Goal: Task Accomplishment & Management: Use online tool/utility

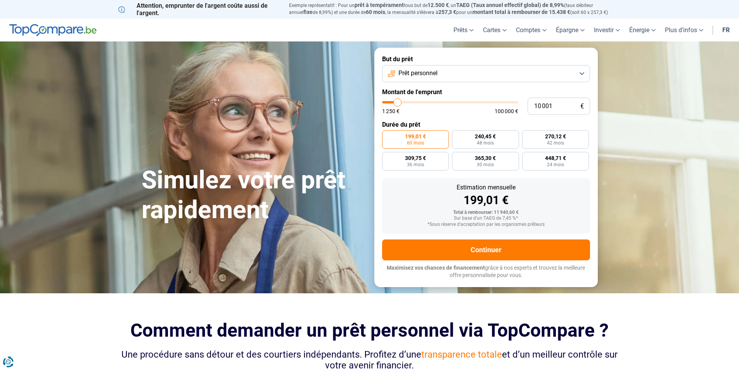
type input "8 750"
type input "8750"
type input "8 500"
type input "8500"
type input "8 250"
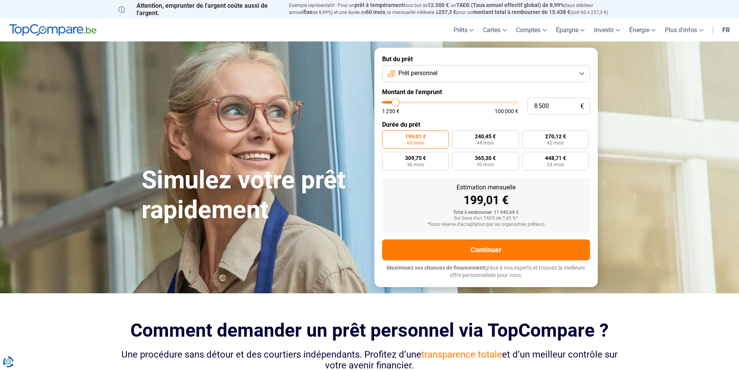
type input "8250"
type input "8 000"
type input "8000"
type input "7 500"
type input "7500"
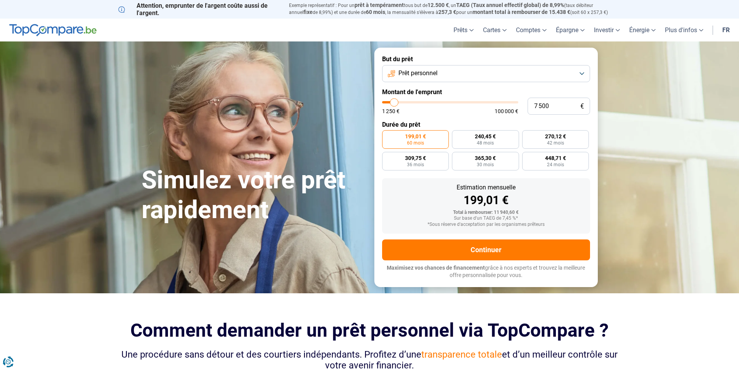
type input "7 250"
type input "7250"
type input "7 000"
type input "7000"
type input "6 750"
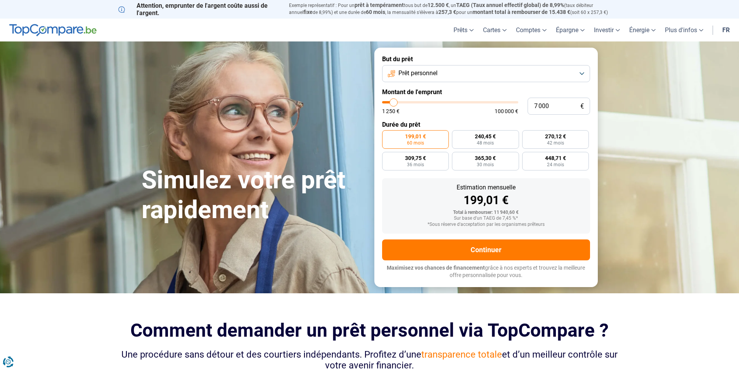
type input "6750"
type input "6 000"
type input "6000"
type input "5 250"
type input "5250"
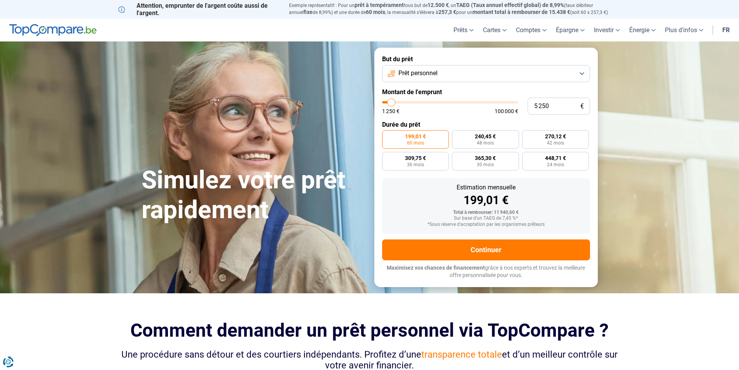
type input "5 000"
type input "5000"
type input "4 500"
type input "4500"
type input "4 250"
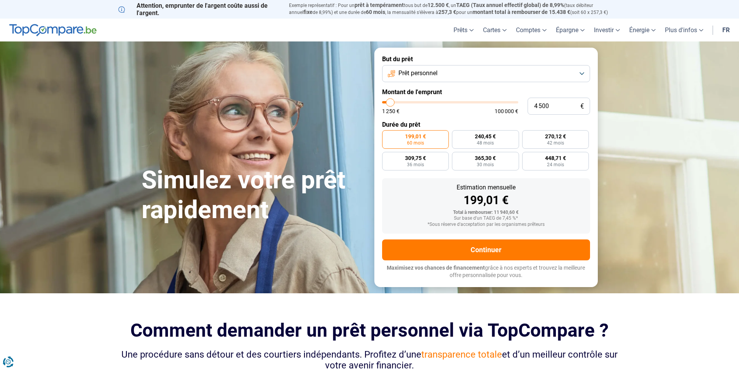
type input "4250"
type input "4 000"
drag, startPoint x: 396, startPoint y: 103, endPoint x: 390, endPoint y: 104, distance: 6.6
type input "4000"
click at [390, 104] on input "range" at bounding box center [450, 102] width 136 height 2
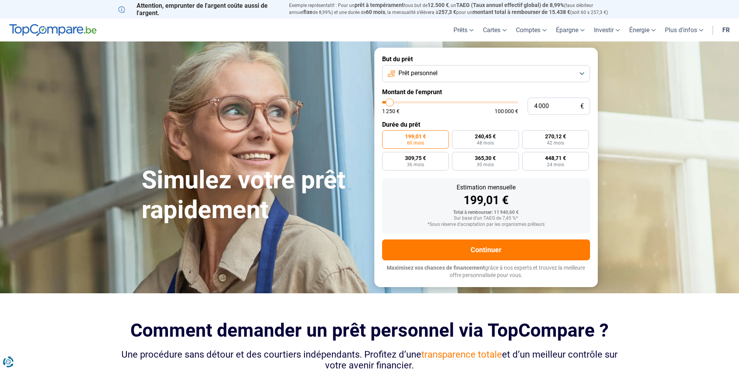
radio input "true"
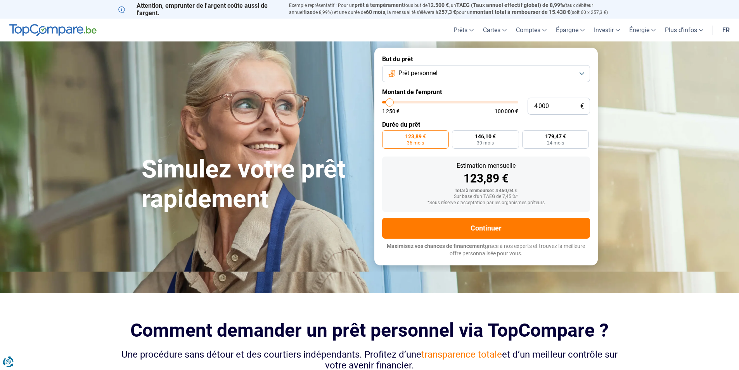
type input "5 750"
type input "5750"
type input "6 750"
type input "6750"
type input "7 000"
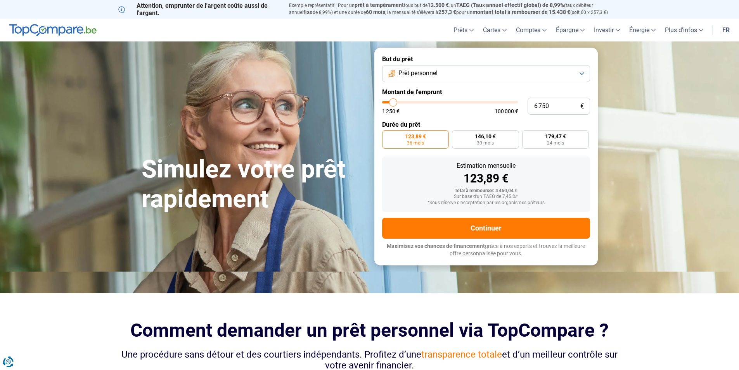
type input "7000"
type input "6 750"
type input "6750"
type input "6 000"
type input "6000"
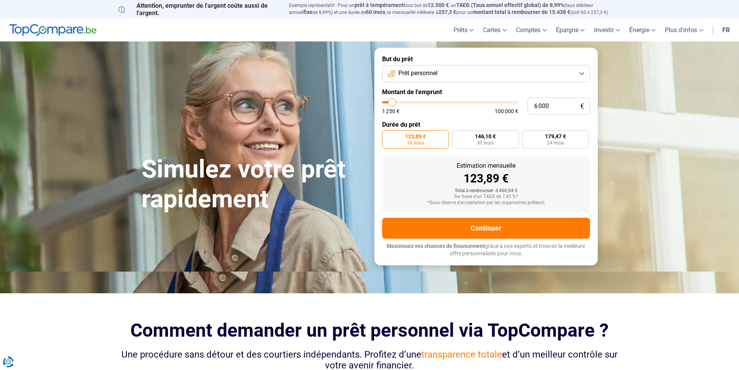
type input "5 750"
type input "5750"
type input "5 500"
type input "5500"
type input "5 250"
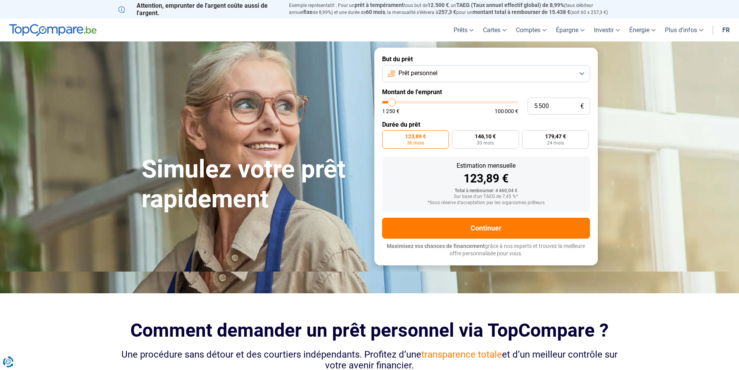
type input "5250"
type input "5 500"
type input "5500"
type input "5 750"
type input "5750"
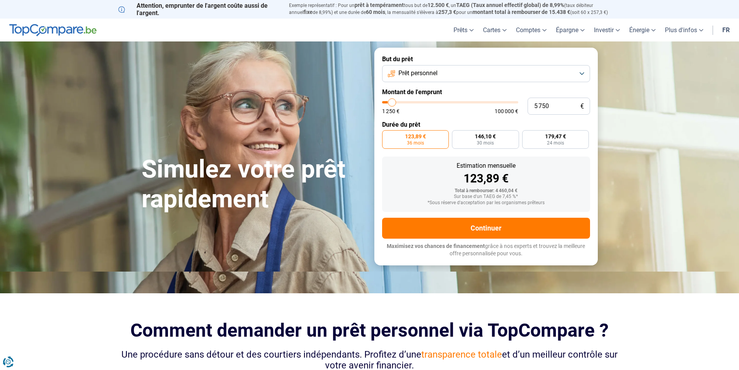
type input "6 500"
type input "6500"
type input "6 750"
type input "6750"
click at [393, 101] on input "range" at bounding box center [450, 102] width 136 height 2
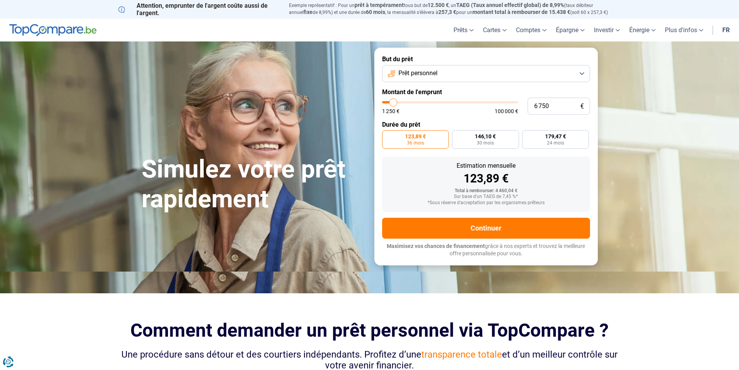
radio input "false"
type input "6 000"
type input "6000"
type input "5 750"
type input "5750"
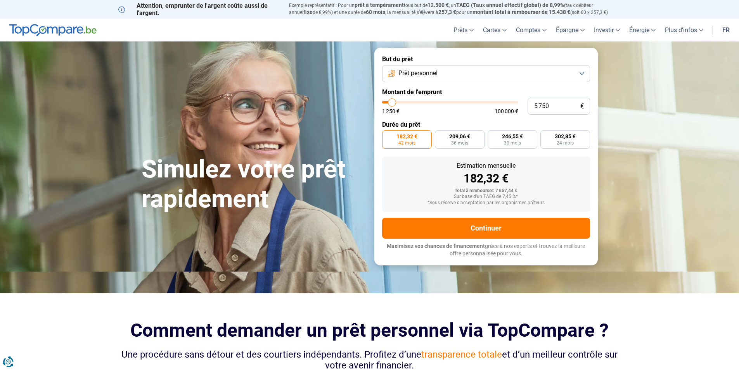
type input "5 500"
type input "5500"
click at [392, 104] on input "range" at bounding box center [450, 102] width 136 height 2
radio input "true"
type input "5 250"
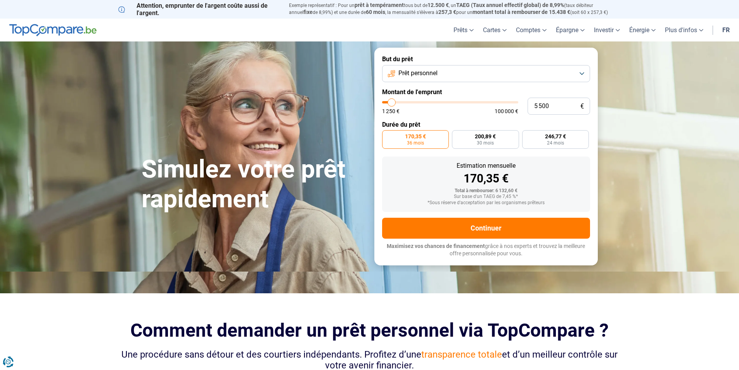
type input "5250"
type input "5 000"
type input "5000"
type input "4 250"
type input "4250"
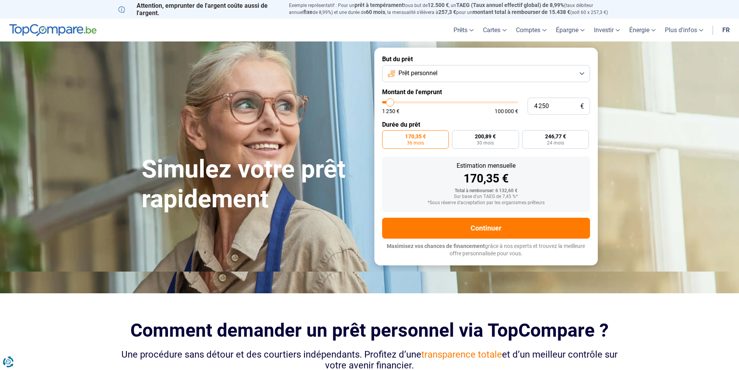
type input "3 750"
type input "3750"
click at [389, 103] on input "range" at bounding box center [450, 102] width 136 height 2
type input "4 000"
type input "4000"
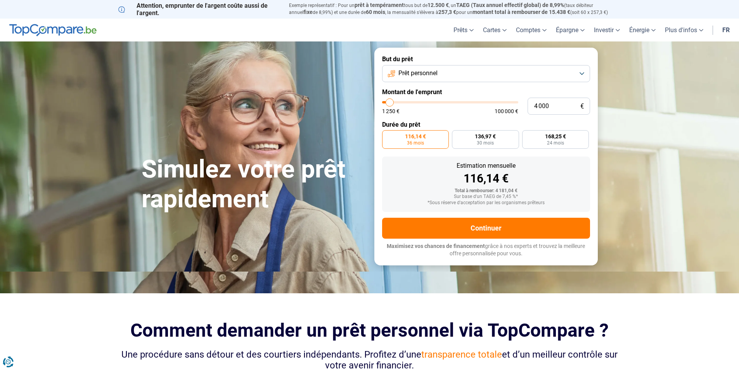
type input "5 000"
type input "5000"
type input "5 250"
type input "5250"
type input "5 500"
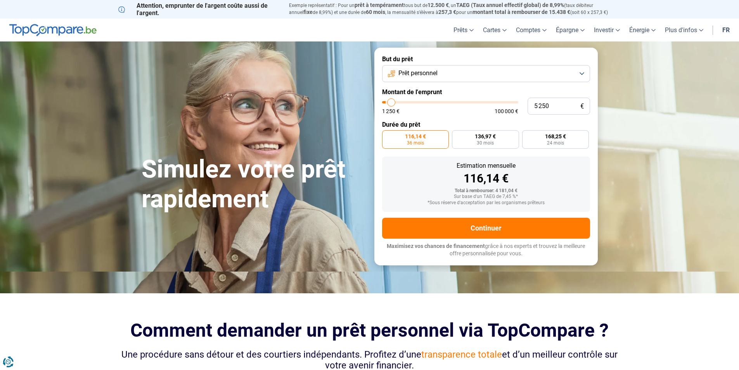
type input "5500"
type input "5 000"
type input "5000"
type input "4 500"
type input "4500"
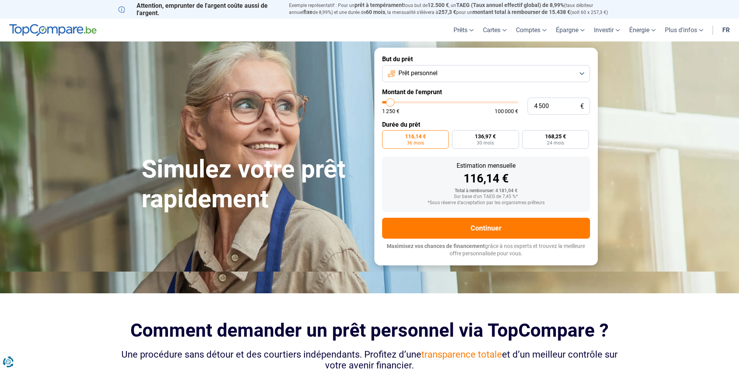
click at [391, 104] on input "range" at bounding box center [450, 102] width 136 height 2
click at [551, 107] on input "4 500" at bounding box center [558, 106] width 62 height 17
type input "450"
type input "1250"
type input "45"
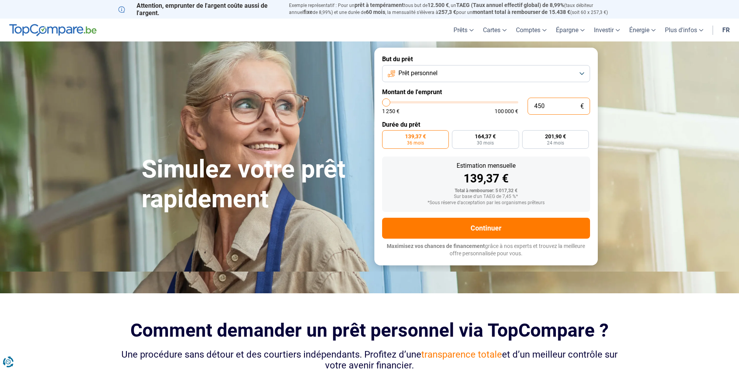
type input "1250"
type input "4"
type input "1250"
type input "0"
type input "1250"
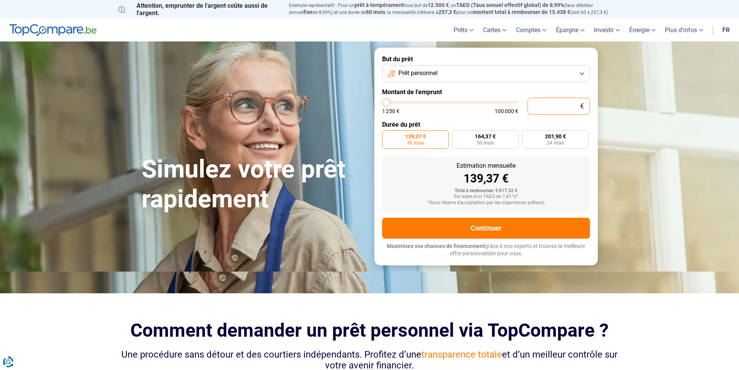
type input "5"
type input "1250"
type input "50"
type input "1250"
type input "500"
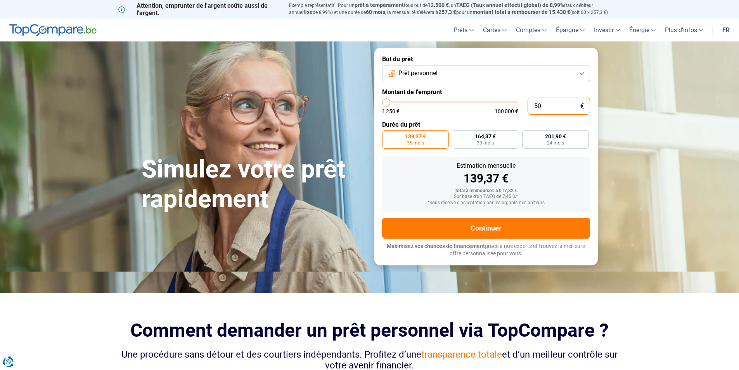
type input "1250"
type input "5 000"
type input "5000"
type input "4 000"
type input "4000"
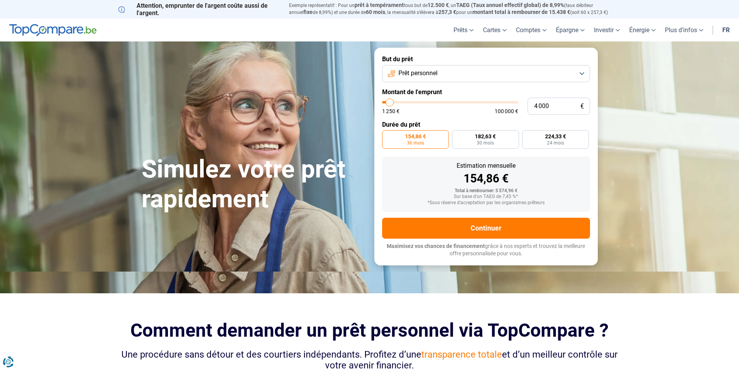
type input "6 500"
type input "6500"
type input "9 000"
type input "9000"
type input "10 000"
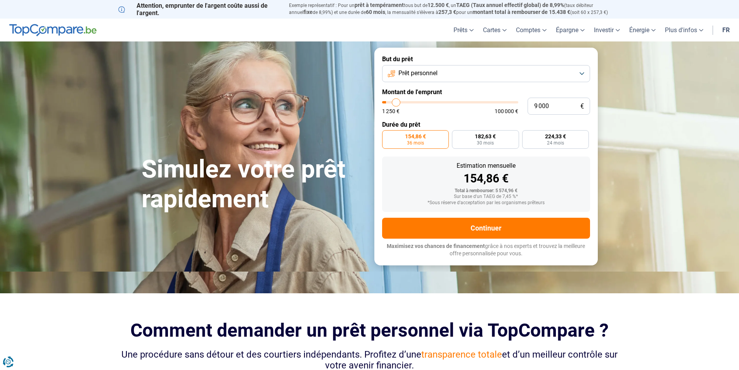
type input "10000"
type input "10 250"
type input "10250"
type input "12 500"
type input "12500"
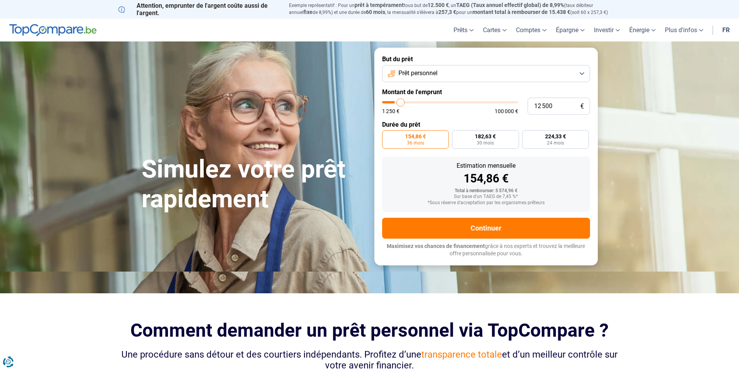
type input "14 250"
type input "14250"
type input "15 000"
type input "15000"
type input "15 500"
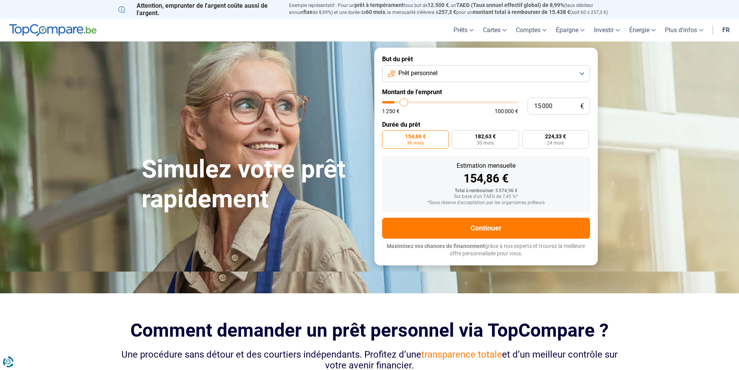
type input "15500"
type input "16 000"
type input "16000"
type input "16 250"
drag, startPoint x: 390, startPoint y: 101, endPoint x: 406, endPoint y: 104, distance: 16.1
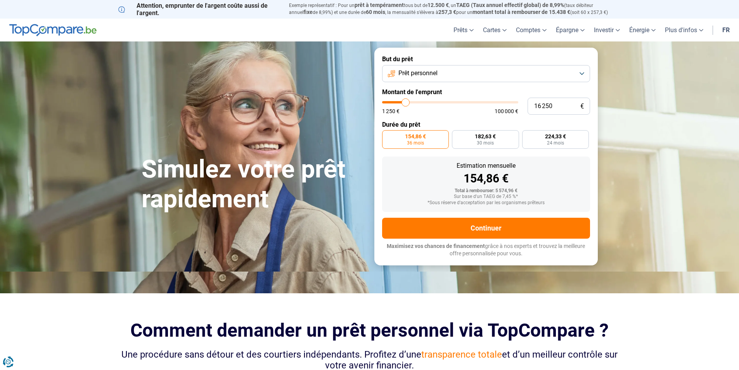
type input "16250"
click at [406, 104] on input "range" at bounding box center [450, 102] width 136 height 2
radio input "false"
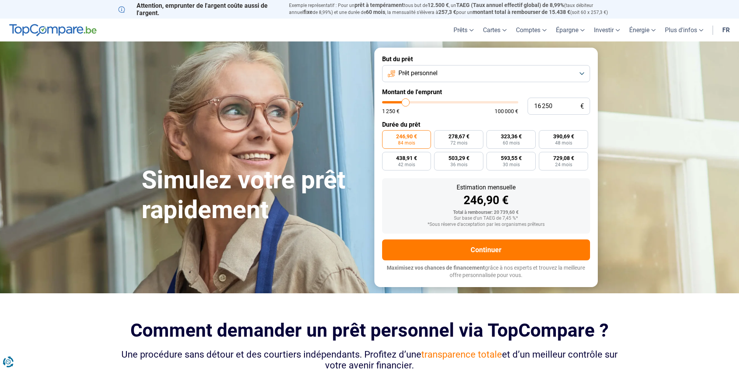
type input "14 500"
type input "14500"
type input "14 000"
type input "14000"
type input "12 500"
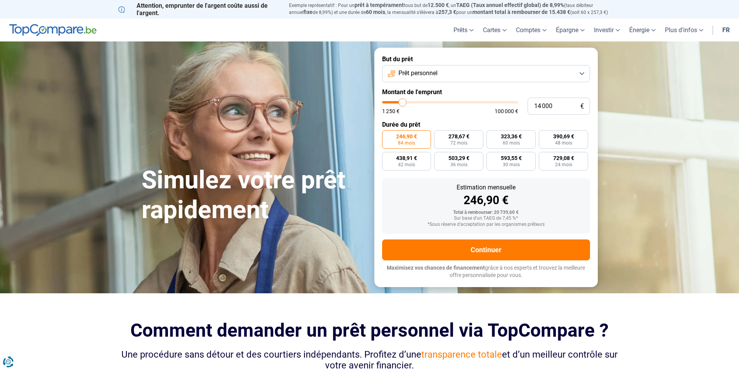
type input "12500"
type input "11 000"
type input "11000"
type input "10 000"
type input "10000"
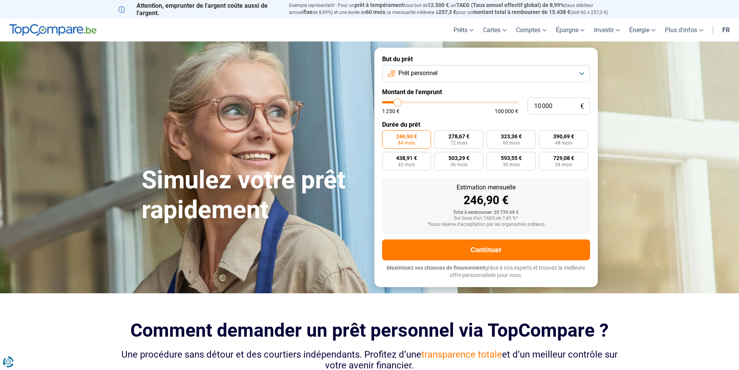
type input "8 500"
type input "8500"
type input "7 250"
type input "7250"
type input "6 500"
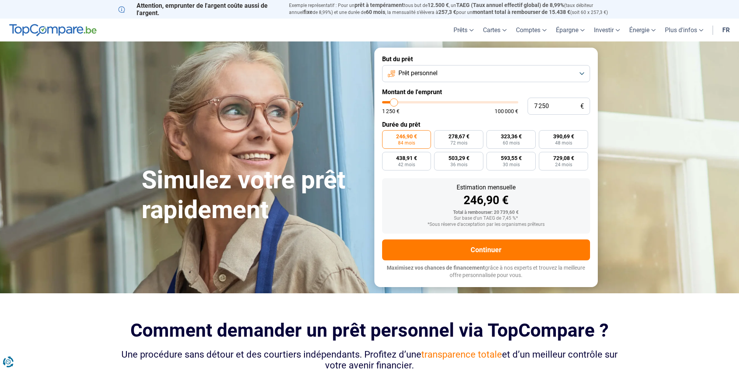
type input "6500"
type input "5 750"
type input "5750"
type input "5 250"
type input "5250"
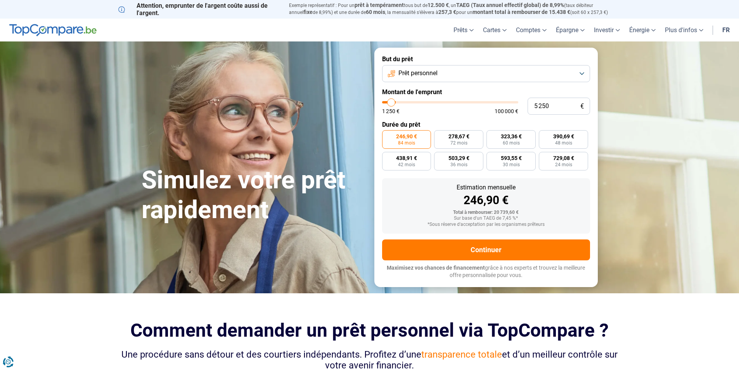
type input "5 000"
type input "5000"
type input "4 500"
type input "4500"
type input "5 750"
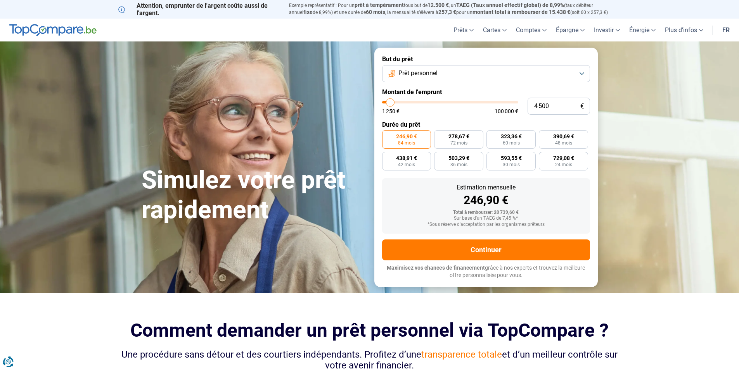
type input "5750"
type input "6 750"
type input "6750"
type input "7 500"
type input "7500"
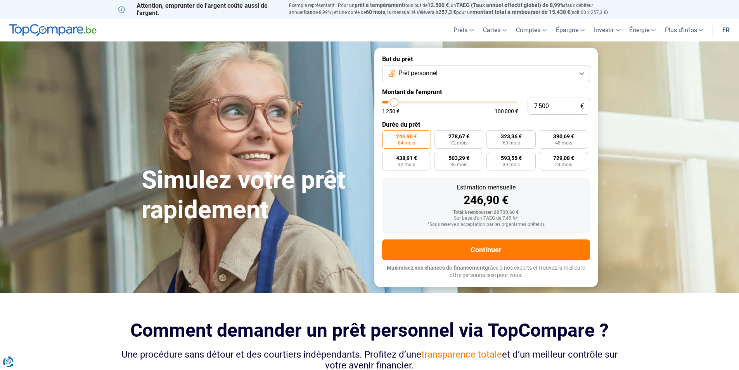
type input "8 000"
type input "8000"
type input "8 250"
drag, startPoint x: 403, startPoint y: 105, endPoint x: 395, endPoint y: 105, distance: 8.1
type input "8250"
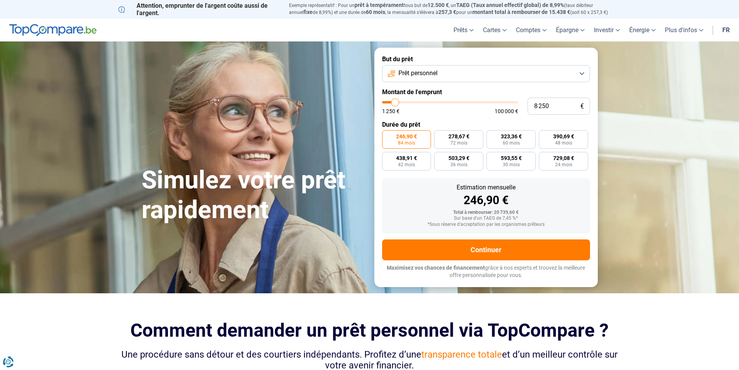
click at [395, 104] on input "range" at bounding box center [450, 102] width 136 height 2
radio input "true"
type input "8 750"
type input "8750"
type input "9 750"
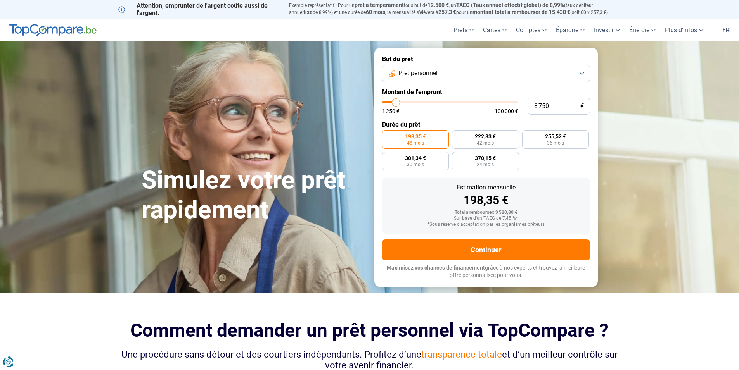
type input "9750"
type input "10 000"
type input "10000"
type input "10 250"
type input "10250"
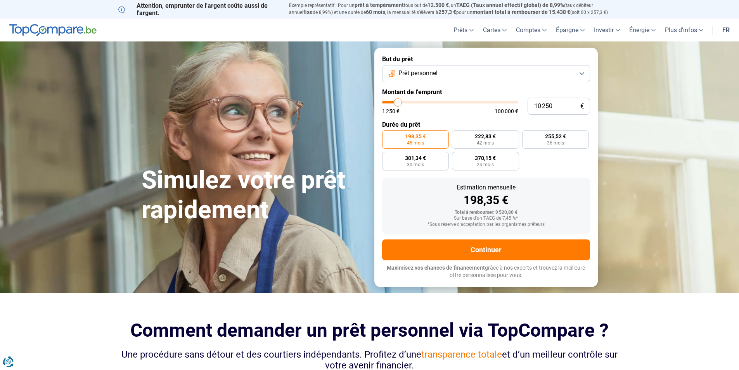
type input "10 500"
type input "10500"
type input "11 000"
type input "11000"
click at [399, 102] on input "range" at bounding box center [450, 102] width 136 height 2
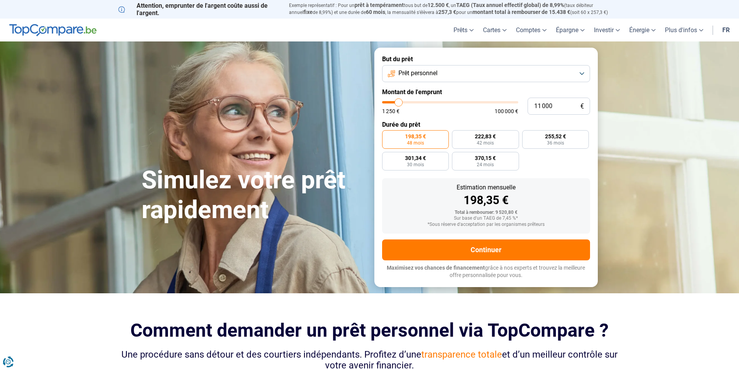
radio input "false"
type input "11 750"
type input "11750"
type input "14 750"
type input "14750"
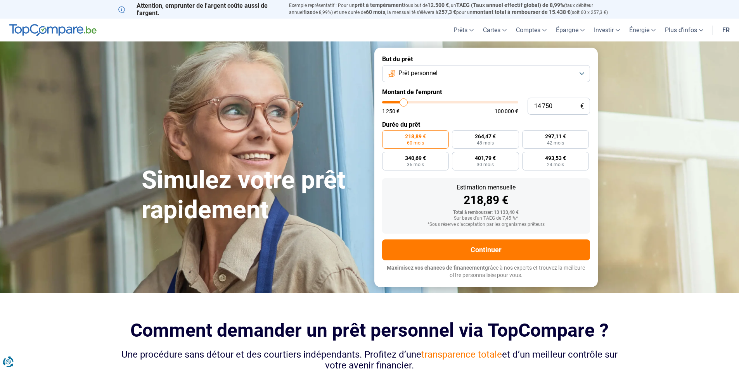
type input "17 250"
type input "17250"
type input "18 500"
type input "18500"
type input "19 000"
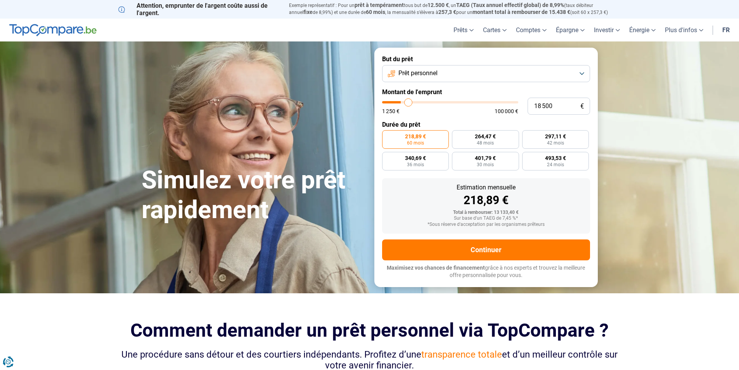
type input "19000"
type input "19 250"
drag, startPoint x: 399, startPoint y: 102, endPoint x: 410, endPoint y: 102, distance: 10.9
type input "19250"
click at [410, 102] on input "range" at bounding box center [450, 102] width 136 height 2
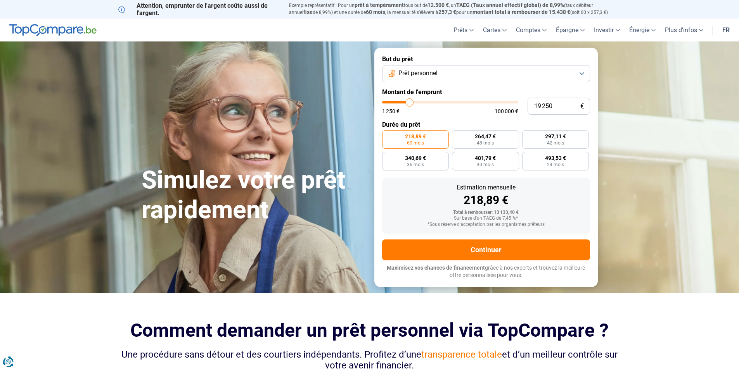
radio input "false"
type input "16 250"
type input "16250"
type input "16 000"
type input "16000"
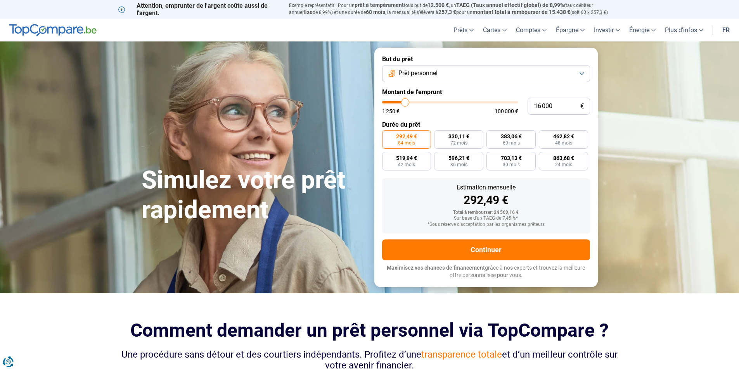
type input "15 500"
type input "15500"
type input "15 000"
type input "15000"
type input "14 750"
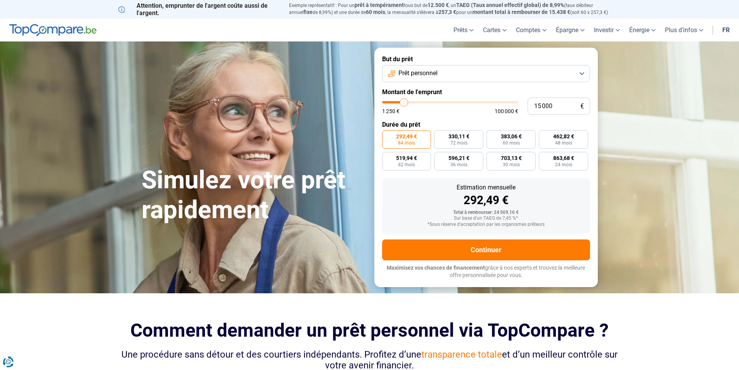
type input "14750"
type input "14 500"
type input "14500"
type input "14 000"
type input "14000"
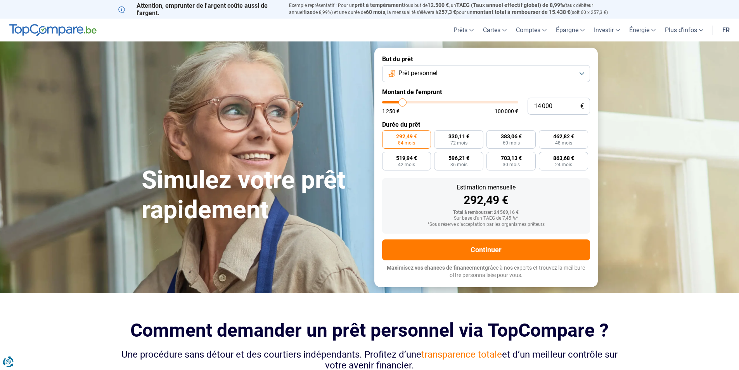
type input "13 500"
type input "13500"
type input "13 000"
type input "13000"
type input "12 500"
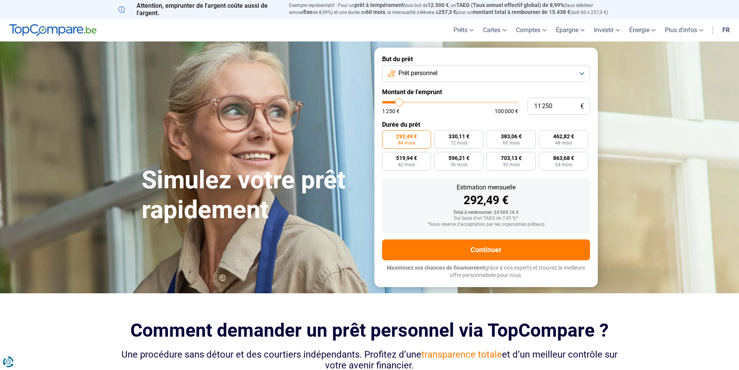
drag, startPoint x: 406, startPoint y: 102, endPoint x: 399, endPoint y: 105, distance: 7.6
click at [399, 104] on input "range" at bounding box center [450, 102] width 136 height 2
click at [394, 104] on input "range" at bounding box center [450, 102] width 136 height 2
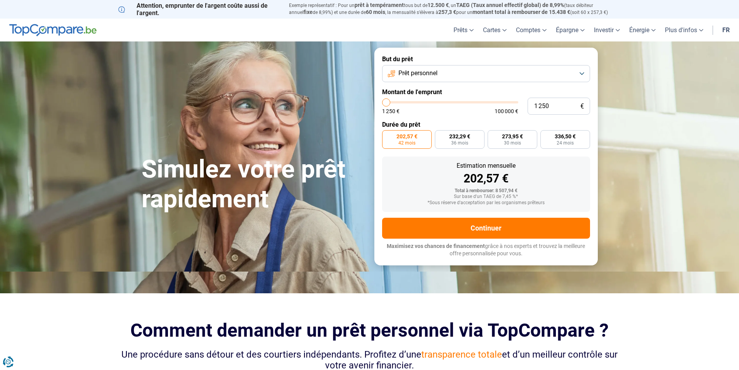
drag, startPoint x: 390, startPoint y: 100, endPoint x: 386, endPoint y: 103, distance: 4.9
click at [386, 103] on input "range" at bounding box center [450, 102] width 136 height 2
click at [388, 102] on input "range" at bounding box center [450, 102] width 136 height 2
click at [391, 103] on input "range" at bounding box center [450, 102] width 136 height 2
click at [393, 103] on input "range" at bounding box center [450, 102] width 136 height 2
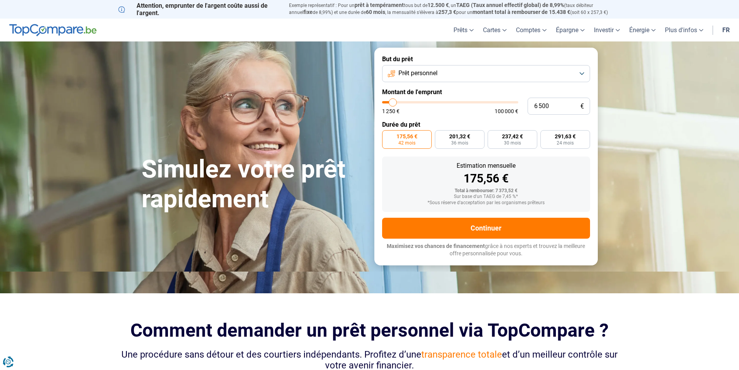
drag, startPoint x: 255, startPoint y: 88, endPoint x: 254, endPoint y: 69, distance: 18.7
click at [256, 81] on div "Simulez votre prêt rapidement But du prêt Prêt personnel Montant de l'emprunt 6…" at bounding box center [369, 157] width 465 height 218
